Goal: Transaction & Acquisition: Subscribe to service/newsletter

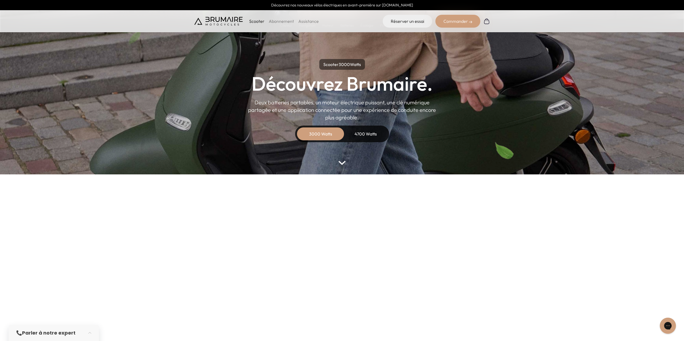
click at [258, 20] on p "Scooter" at bounding box center [256, 21] width 15 height 6
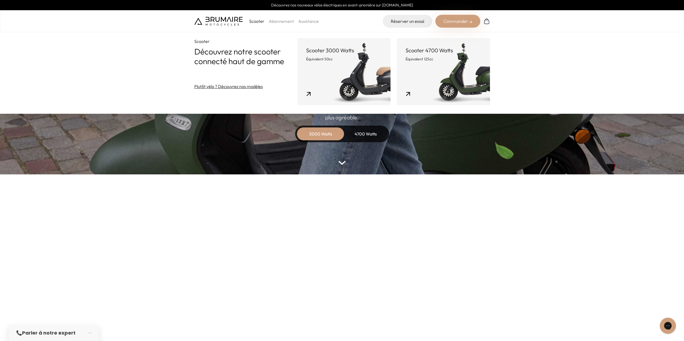
click at [279, 21] on link "Abonnement" at bounding box center [281, 21] width 25 height 5
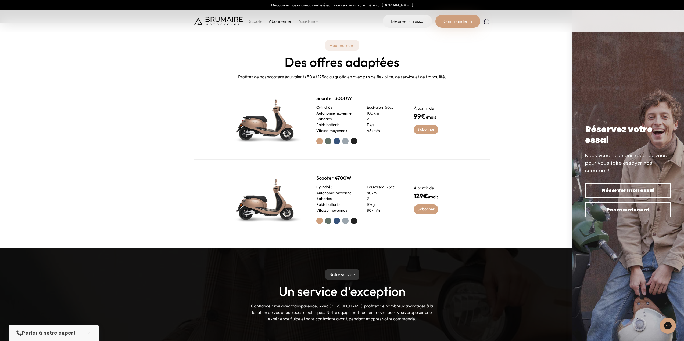
scroll to position [322, 0]
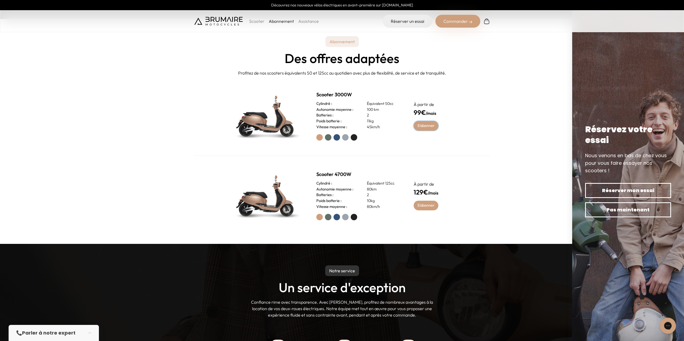
click at [431, 124] on link "S'abonner" at bounding box center [425, 126] width 25 height 10
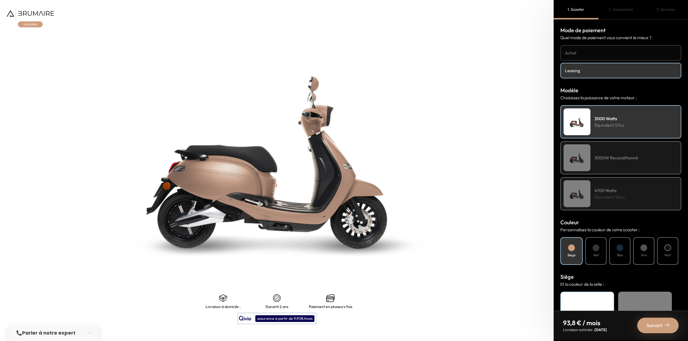
click at [606, 158] on h4 "3000W Reconditionné" at bounding box center [616, 158] width 44 height 6
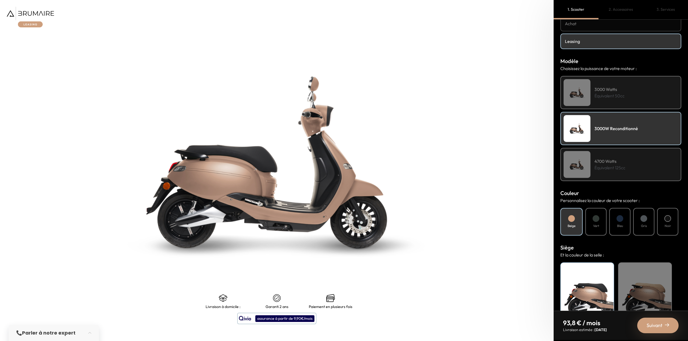
scroll to position [55, 0]
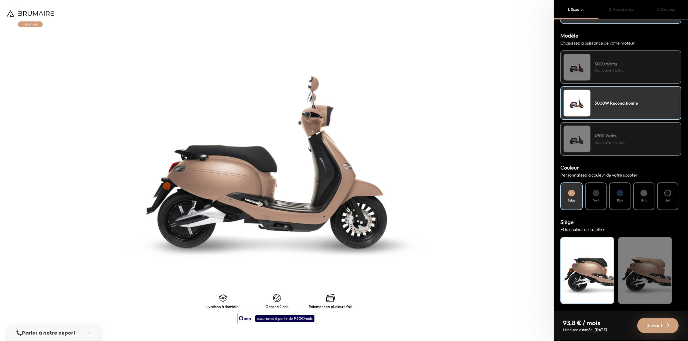
click at [618, 195] on div at bounding box center [619, 193] width 7 height 7
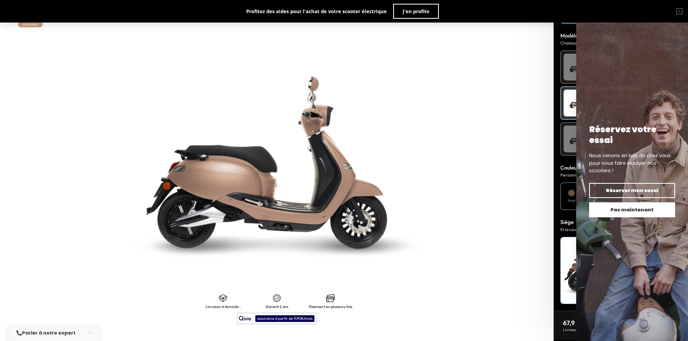
click at [625, 211] on span "Pas maintenant" at bounding box center [631, 210] width 67 height 8
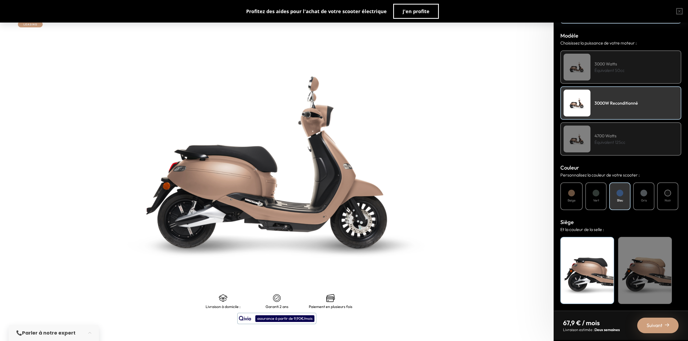
click at [648, 326] on span "Suivant" at bounding box center [654, 326] width 16 height 8
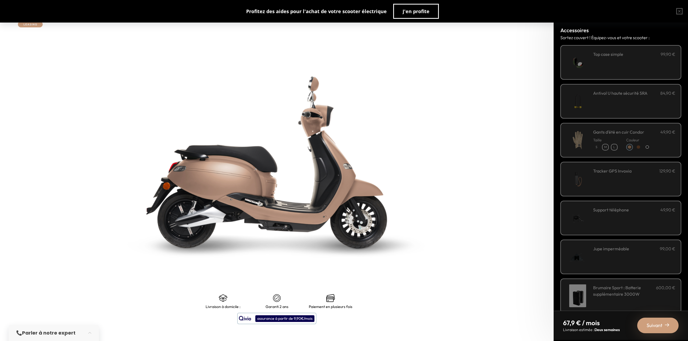
click at [616, 62] on div "**********" at bounding box center [634, 62] width 82 height 23
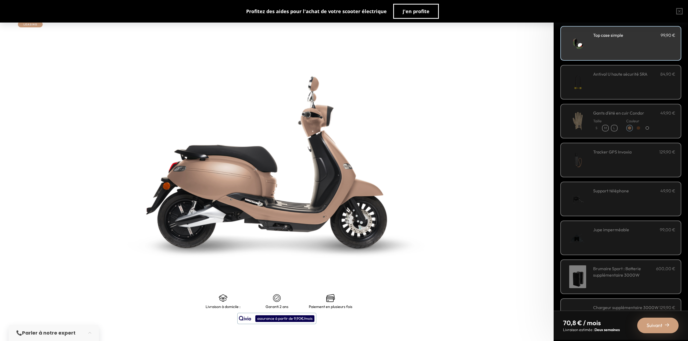
scroll to position [48, 0]
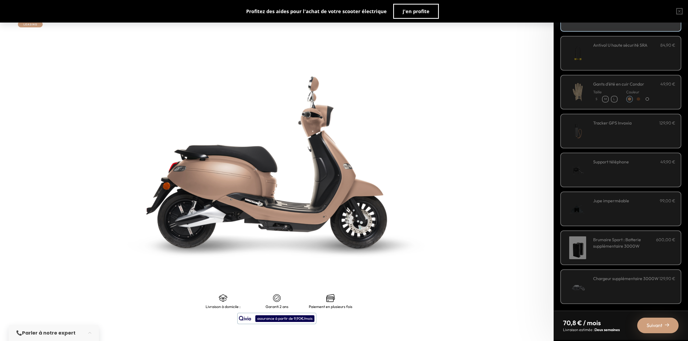
click at [610, 219] on div "Jupe imperméable 99,00 €" at bounding box center [634, 209] width 82 height 23
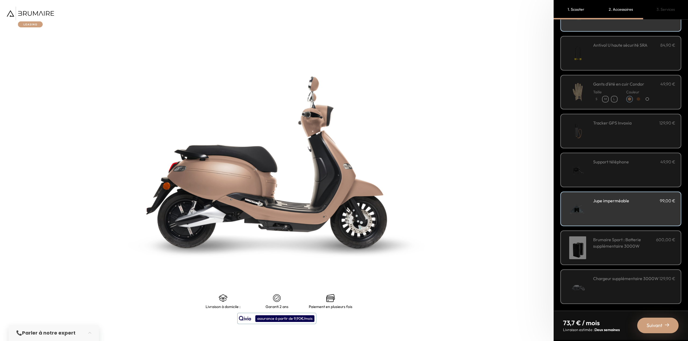
click at [654, 326] on span "Suivant" at bounding box center [654, 326] width 16 height 8
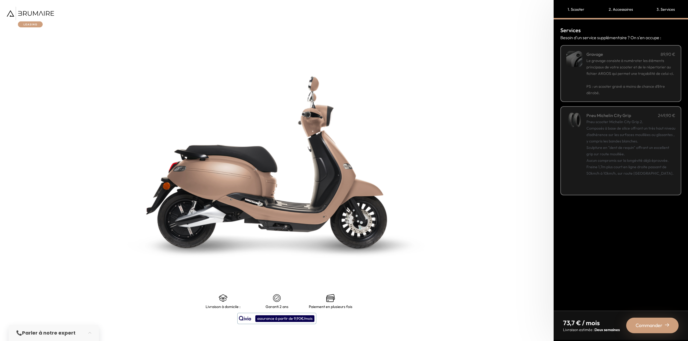
click at [652, 324] on span "Commander" at bounding box center [648, 326] width 27 height 8
